Goal: Information Seeking & Learning: Check status

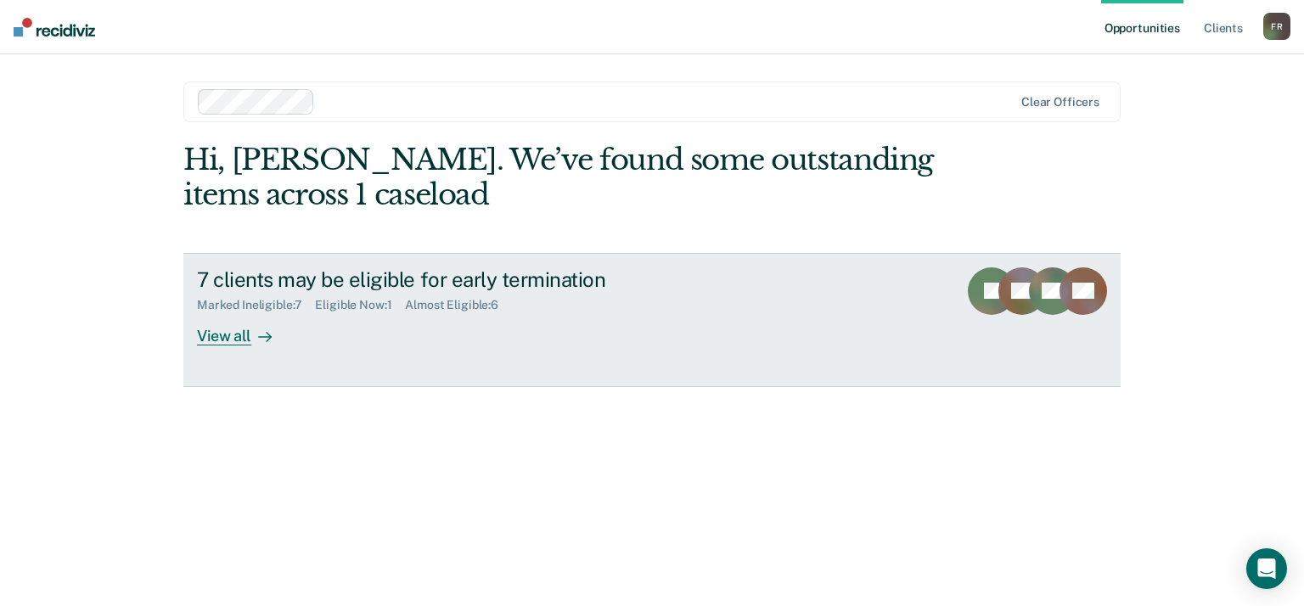
click at [242, 345] on link "7 clients may be eligible for early termination Marked Ineligible : 7 Eligible …" at bounding box center [651, 320] width 937 height 134
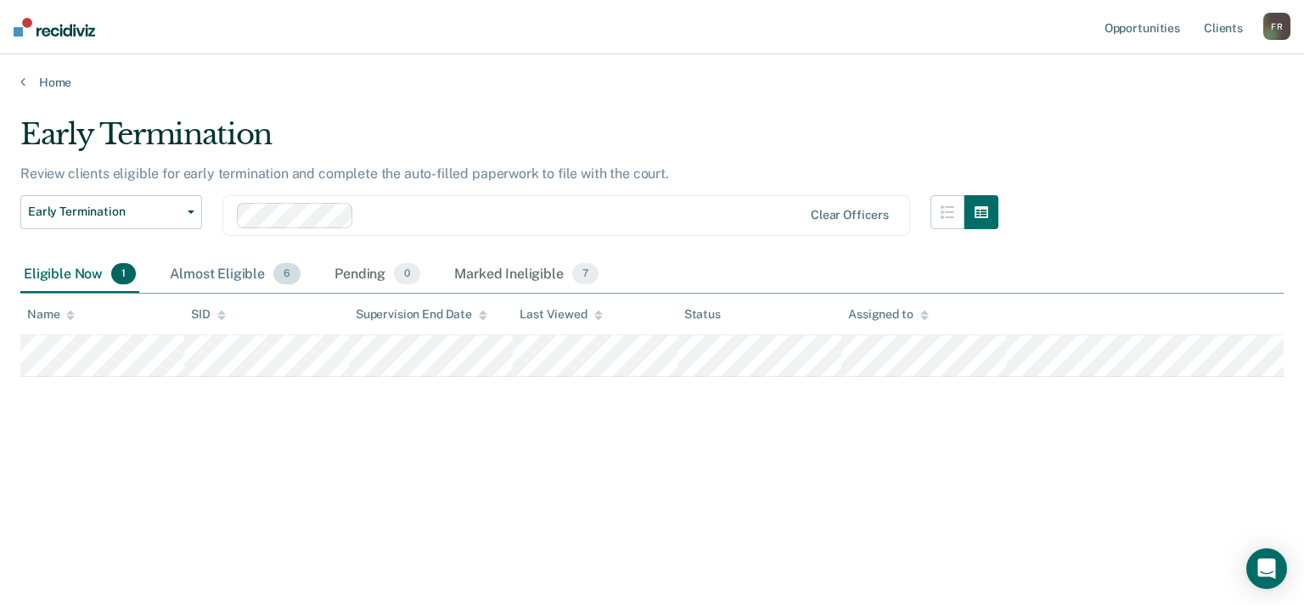
click at [230, 289] on div "Almost Eligible 6" at bounding box center [235, 274] width 138 height 37
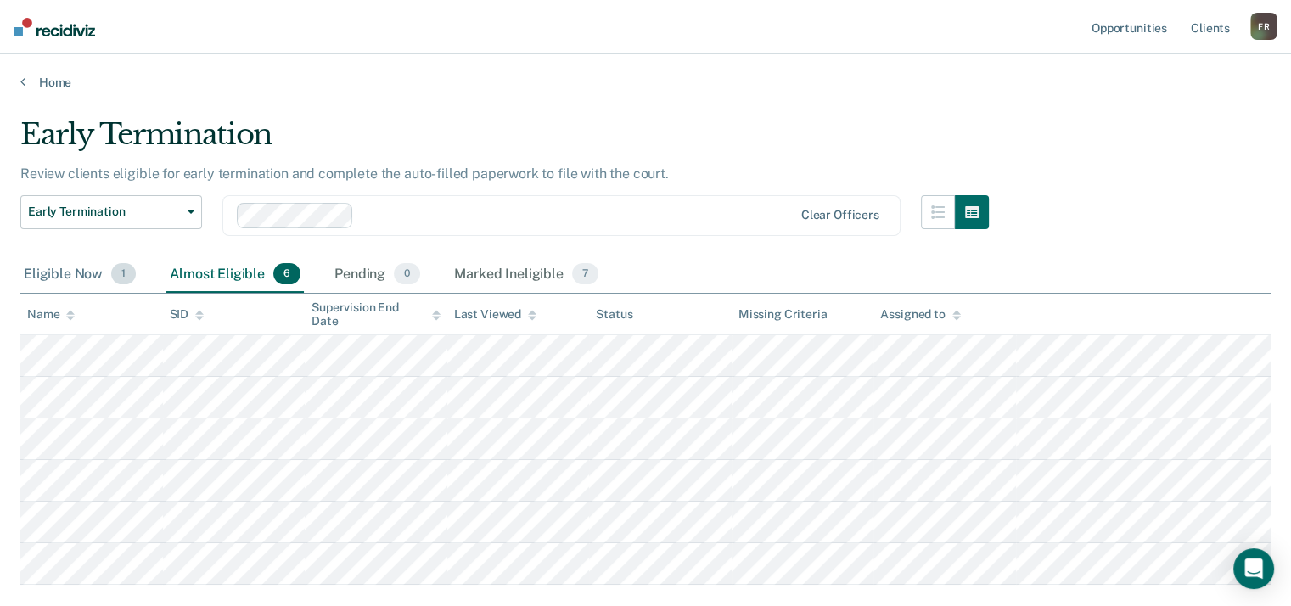
click at [70, 275] on div "Eligible Now 1" at bounding box center [79, 274] width 119 height 37
